Goal: Task Accomplishment & Management: Complete application form

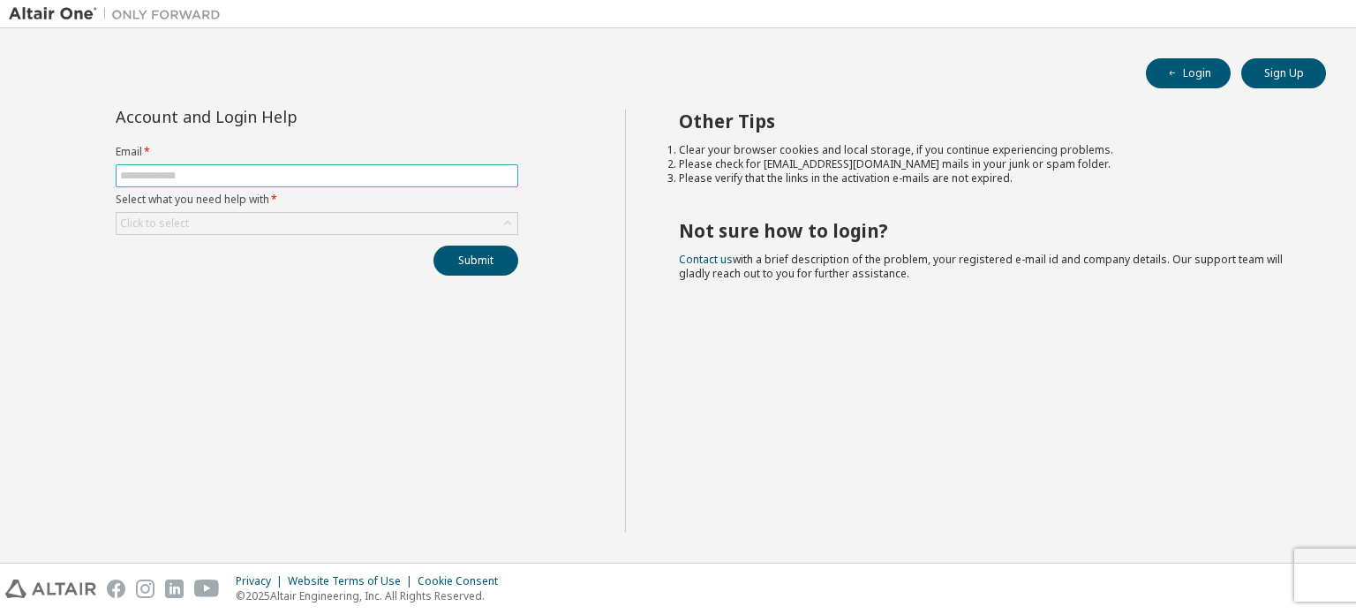
click at [240, 177] on input "text" at bounding box center [317, 176] width 394 height 14
type input "**********"
click at [459, 257] on button "Submit" at bounding box center [475, 260] width 85 height 30
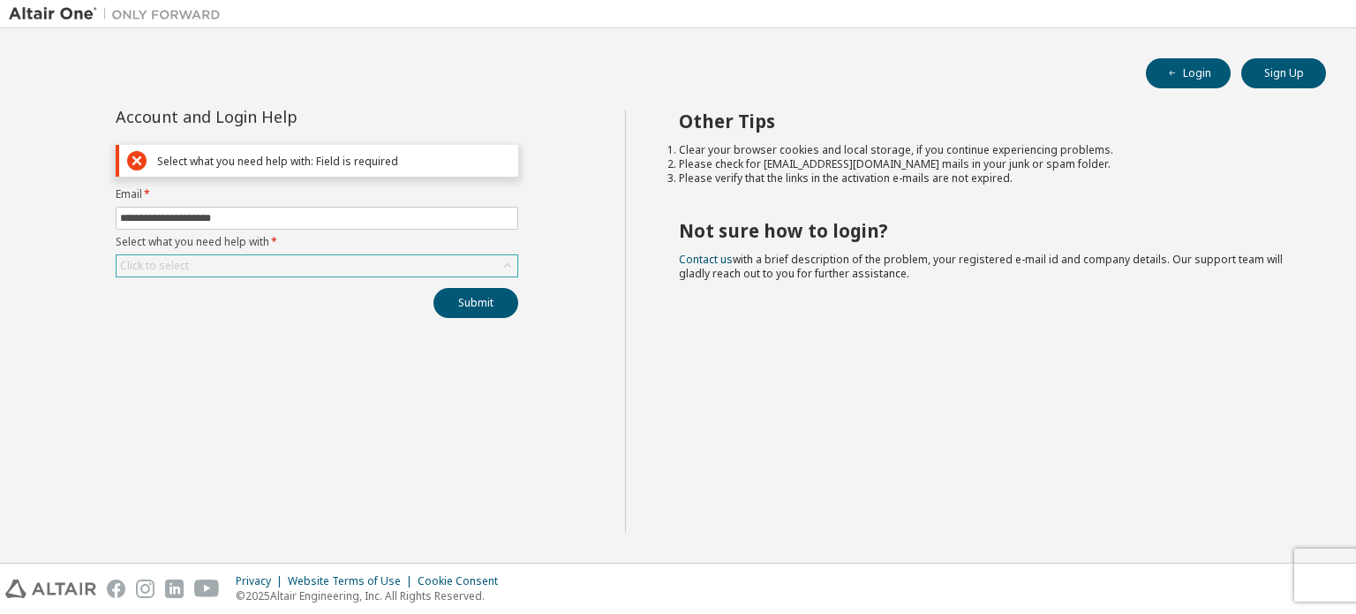
click at [490, 272] on div "Click to select" at bounding box center [317, 265] width 401 height 21
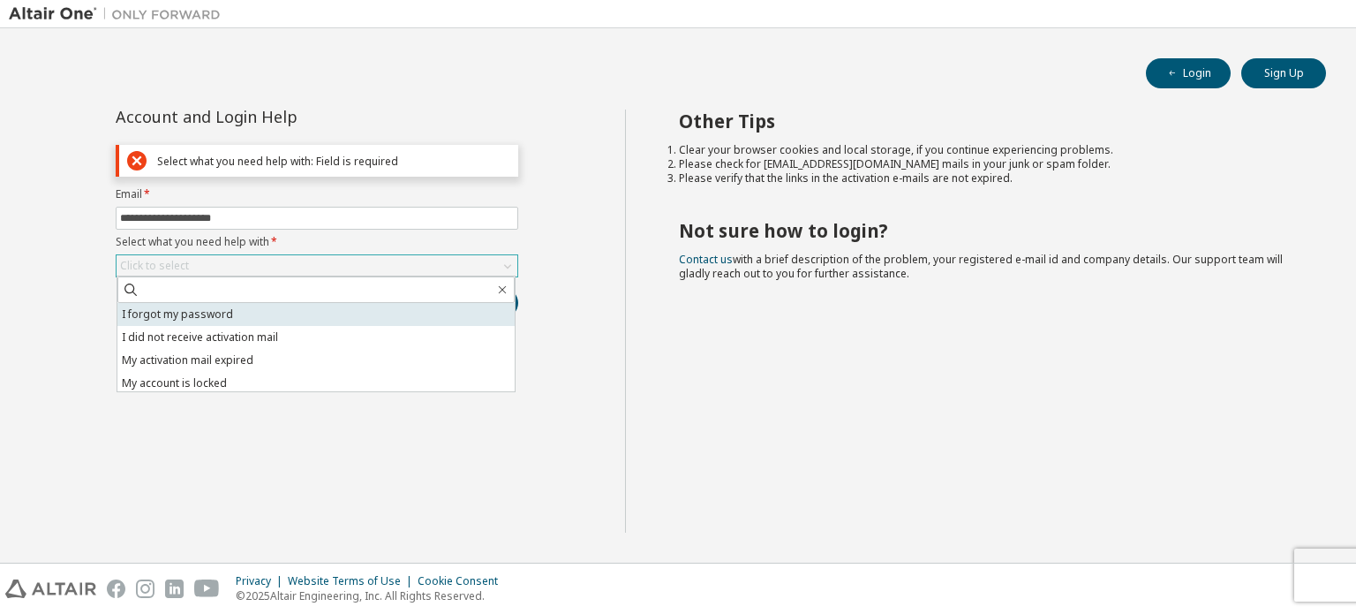
click at [219, 317] on li "I forgot my password" at bounding box center [315, 314] width 397 height 23
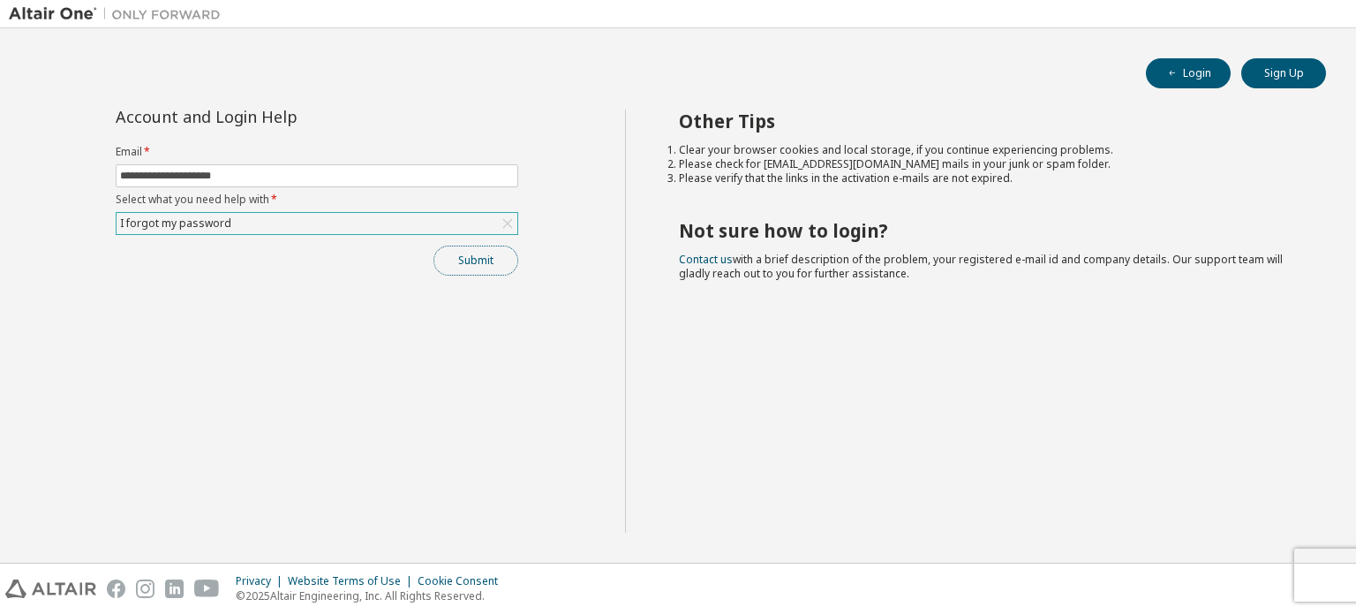
click at [494, 267] on button "Submit" at bounding box center [475, 260] width 85 height 30
click at [1277, 70] on button "Sign Up" at bounding box center [1283, 73] width 85 height 30
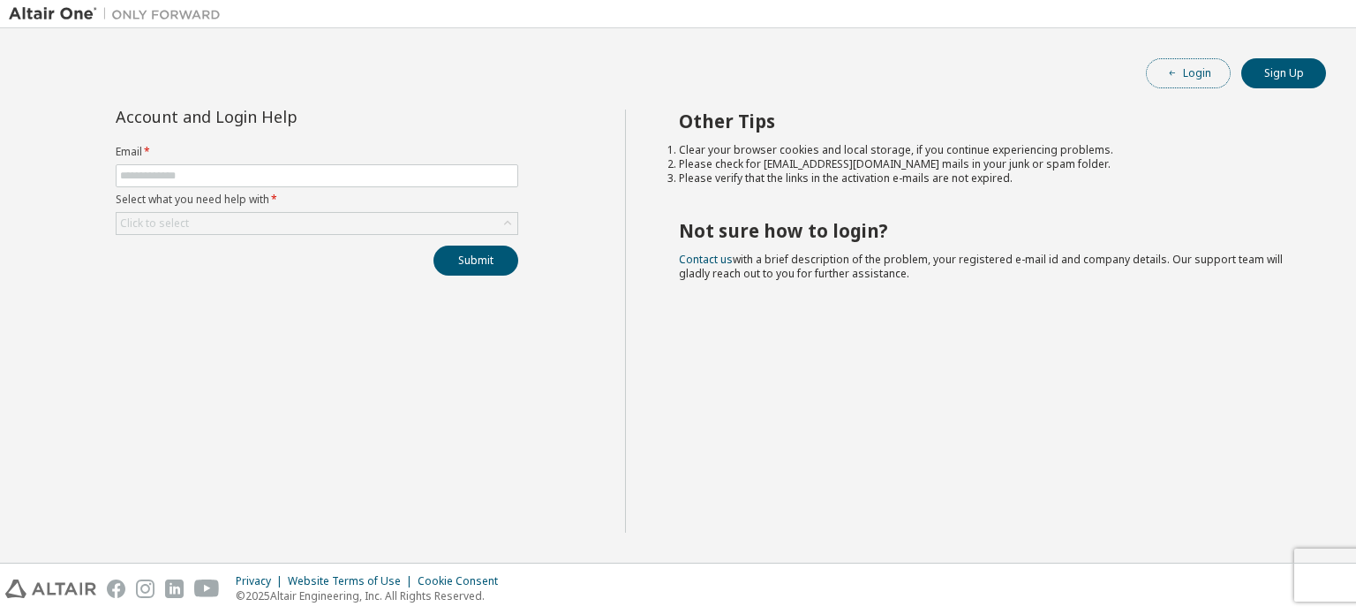
click at [1176, 68] on icon "button" at bounding box center [1172, 73] width 11 height 11
